Goal: Information Seeking & Learning: Learn about a topic

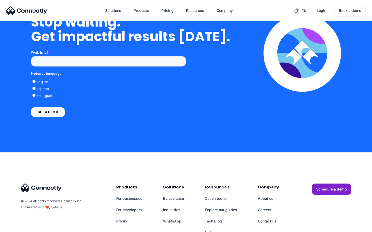
scroll to position [1311, 0]
